Goal: Find specific page/section: Find specific page/section

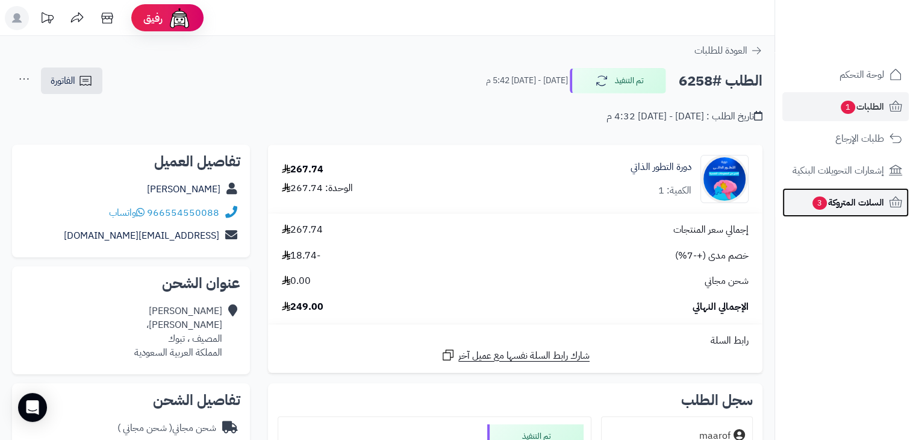
click at [849, 201] on span "السلات المتروكة 3" at bounding box center [848, 202] width 73 height 17
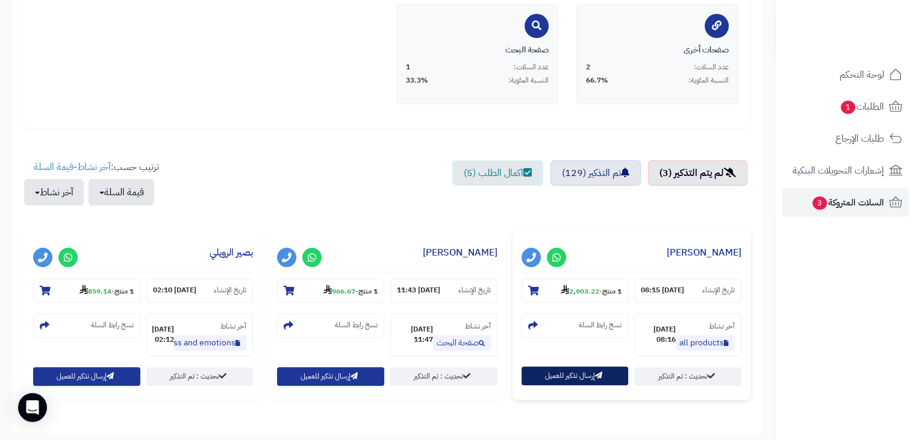
scroll to position [301, 0]
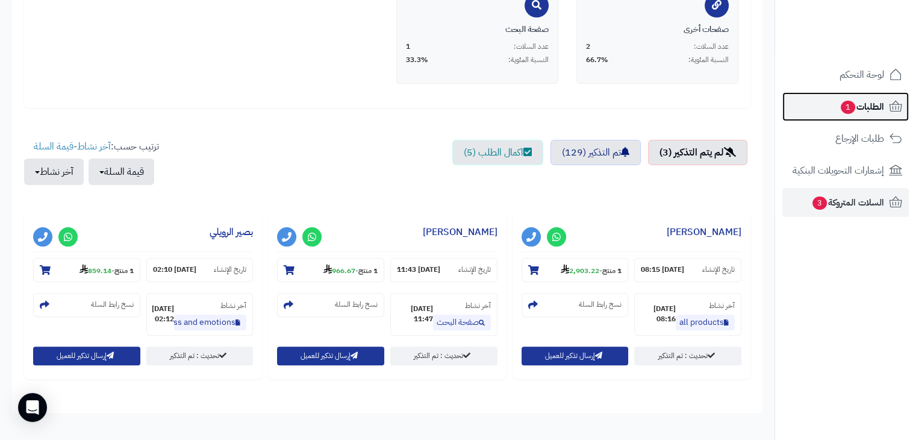
click at [878, 99] on span "الطلبات 1" at bounding box center [862, 106] width 45 height 17
